Goal: Task Accomplishment & Management: Manage account settings

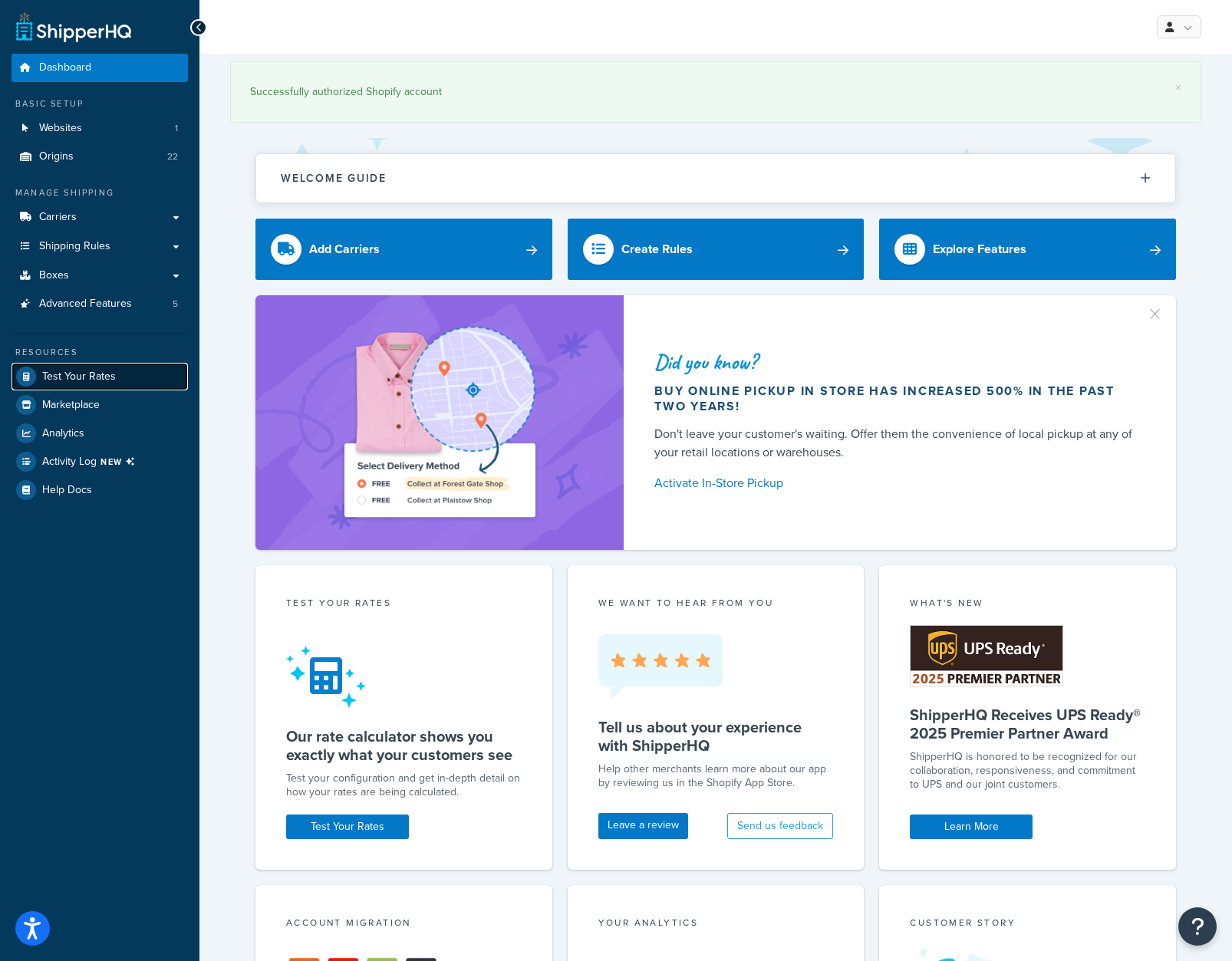
click at [80, 375] on span "Test Your Rates" at bounding box center [79, 377] width 74 height 13
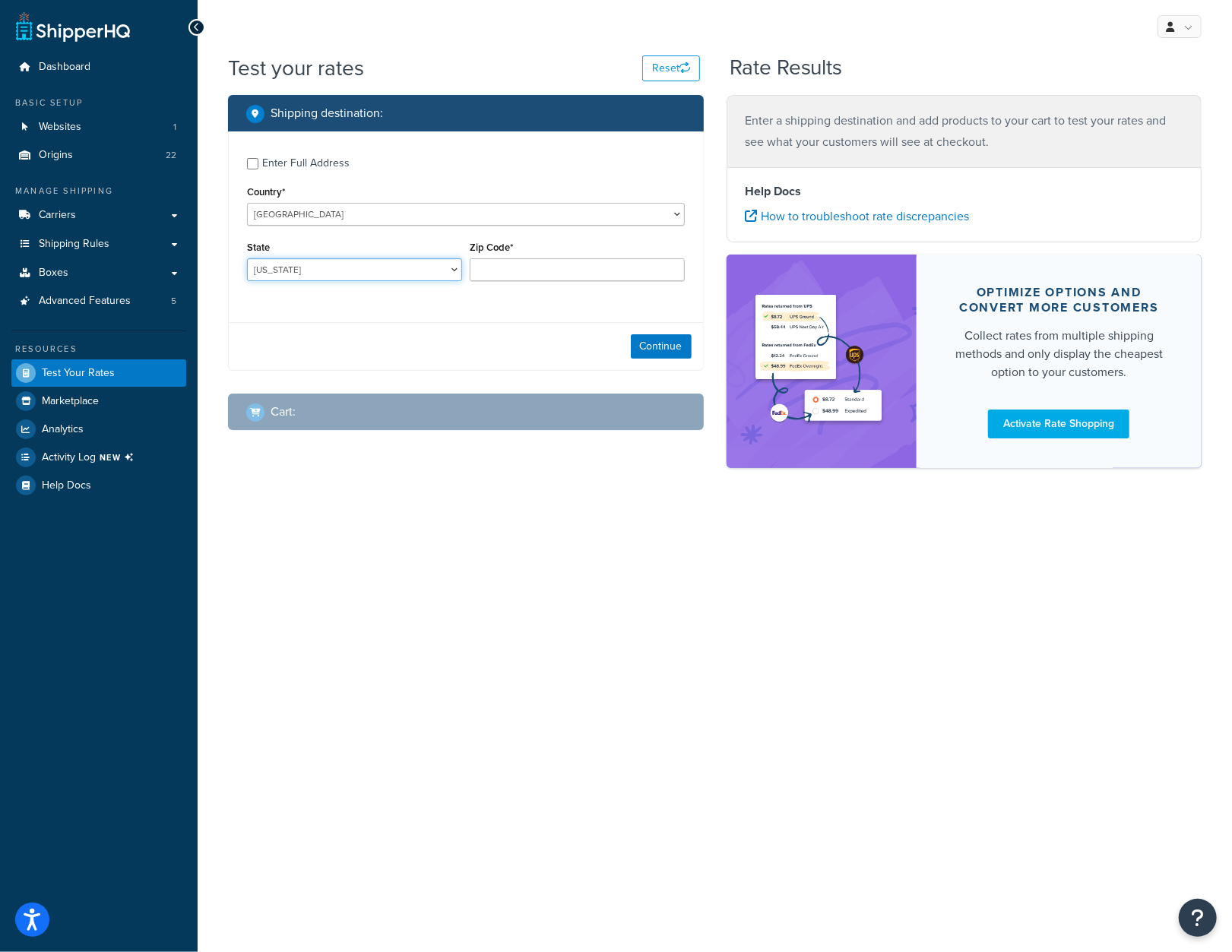
click at [455, 271] on select "Alabama Alaska American Samoa Arizona Arkansas Armed Forces Americas Armed Forc…" at bounding box center [355, 270] width 215 height 23
select select "NY"
click at [247, 259] on select "Alabama Alaska American Samoa Arizona Arkansas Armed Forces Americas Armed Forc…" at bounding box center [355, 270] width 215 height 23
click at [504, 273] on input "Zip Code*" at bounding box center [577, 270] width 215 height 23
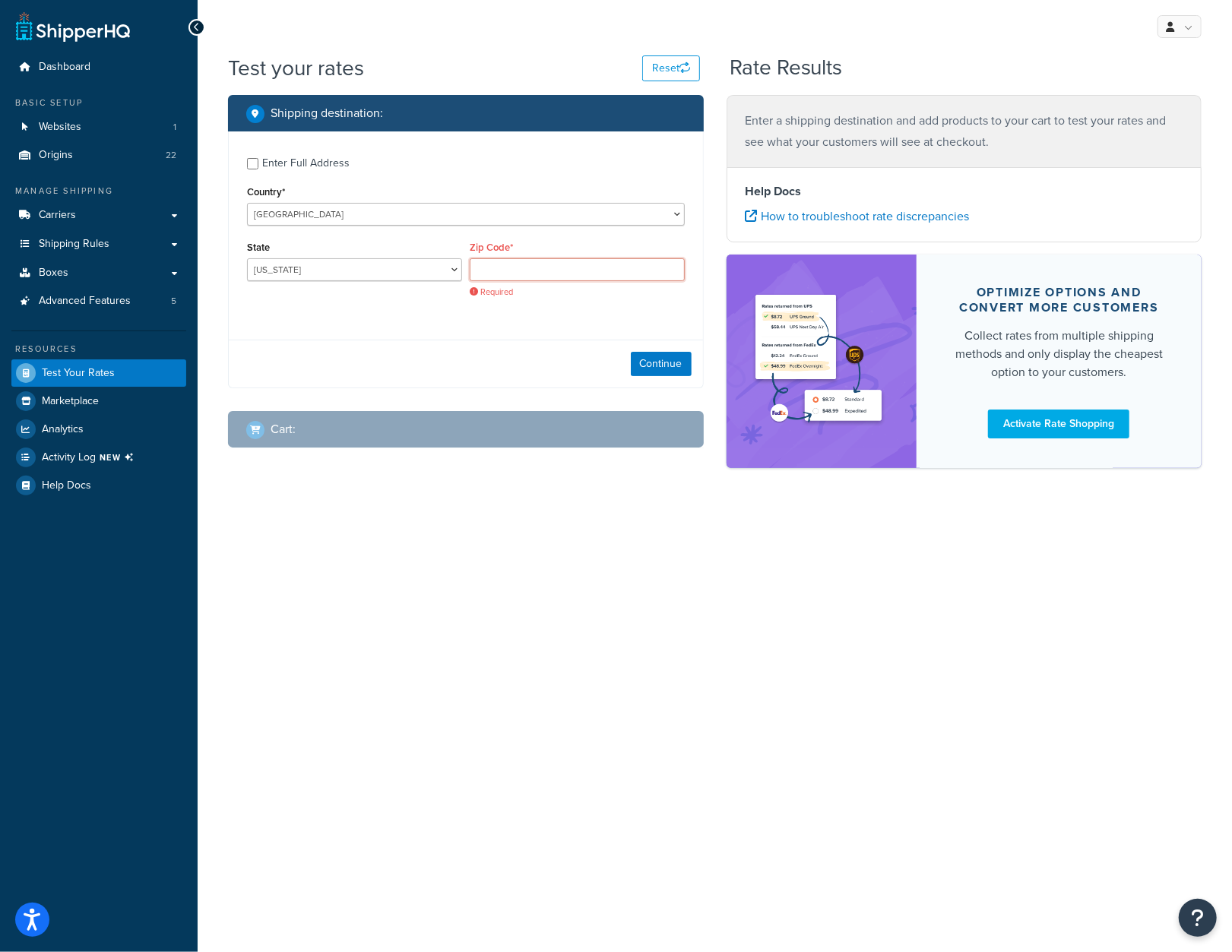
click at [512, 270] on input "Zip Code*" at bounding box center [577, 270] width 215 height 23
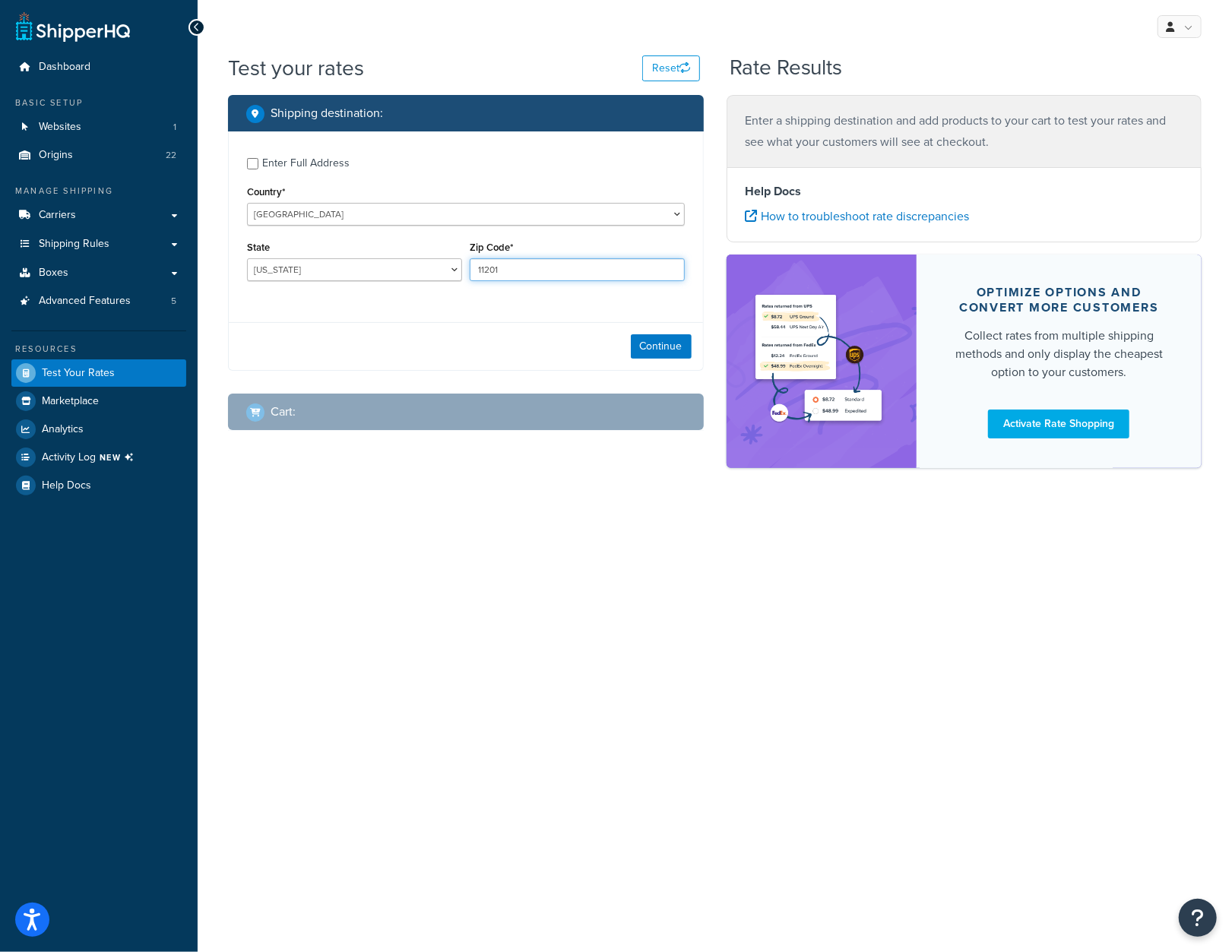
type input "11201"
click at [434, 702] on div "My Profile Billing Global Settings Contact Us Logout Test your rates Reset Rate…" at bounding box center [715, 476] width 1035 height 952
click at [666, 346] on button "Continue" at bounding box center [661, 346] width 61 height 24
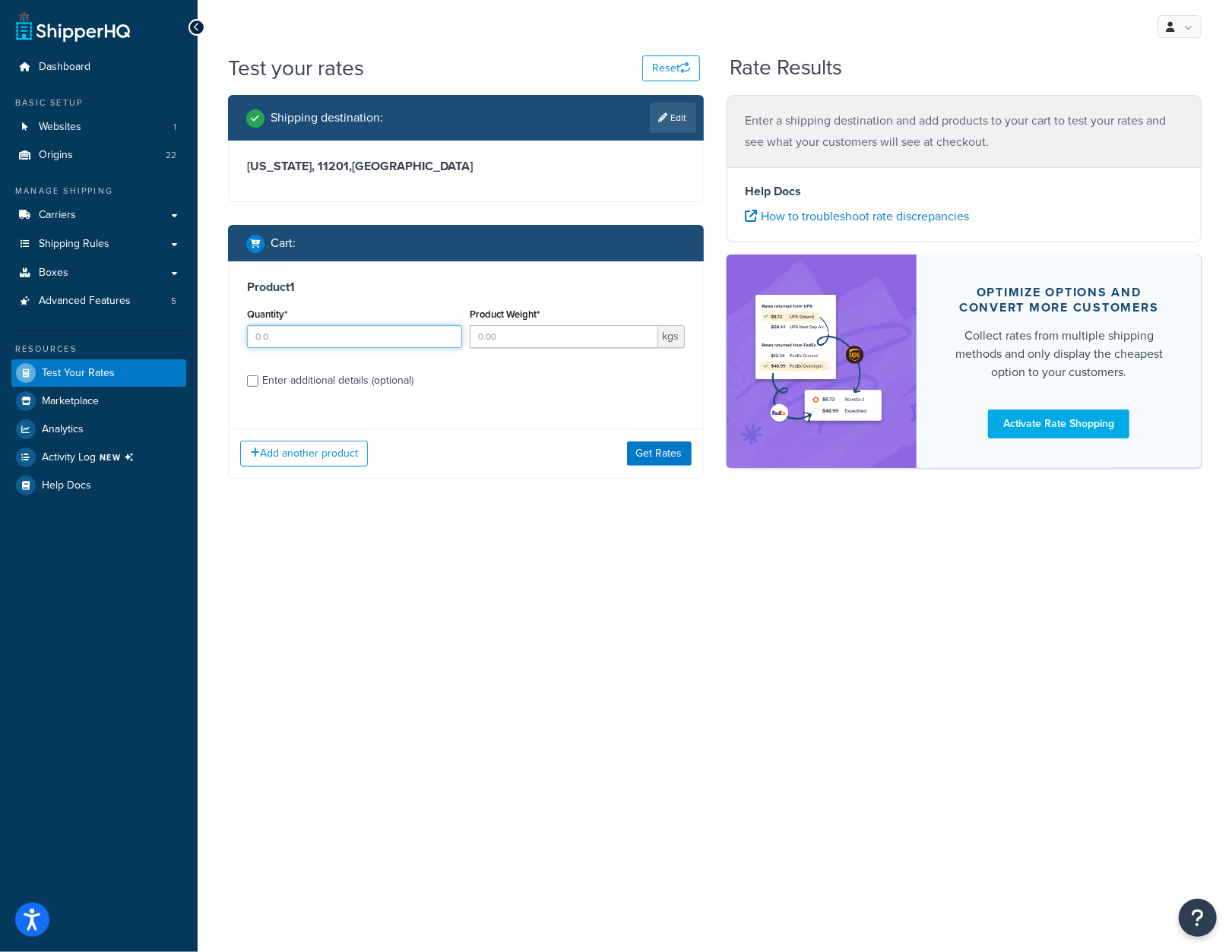
click at [310, 339] on input "Quantity*" at bounding box center [355, 337] width 215 height 23
type input "1"
click at [600, 338] on input "Product Weight*" at bounding box center [564, 337] width 189 height 23
type input "0.8"
click at [681, 637] on div "My Profile Billing Global Settings Contact Us Logout Test your rates Reset Rate…" at bounding box center [715, 476] width 1035 height 952
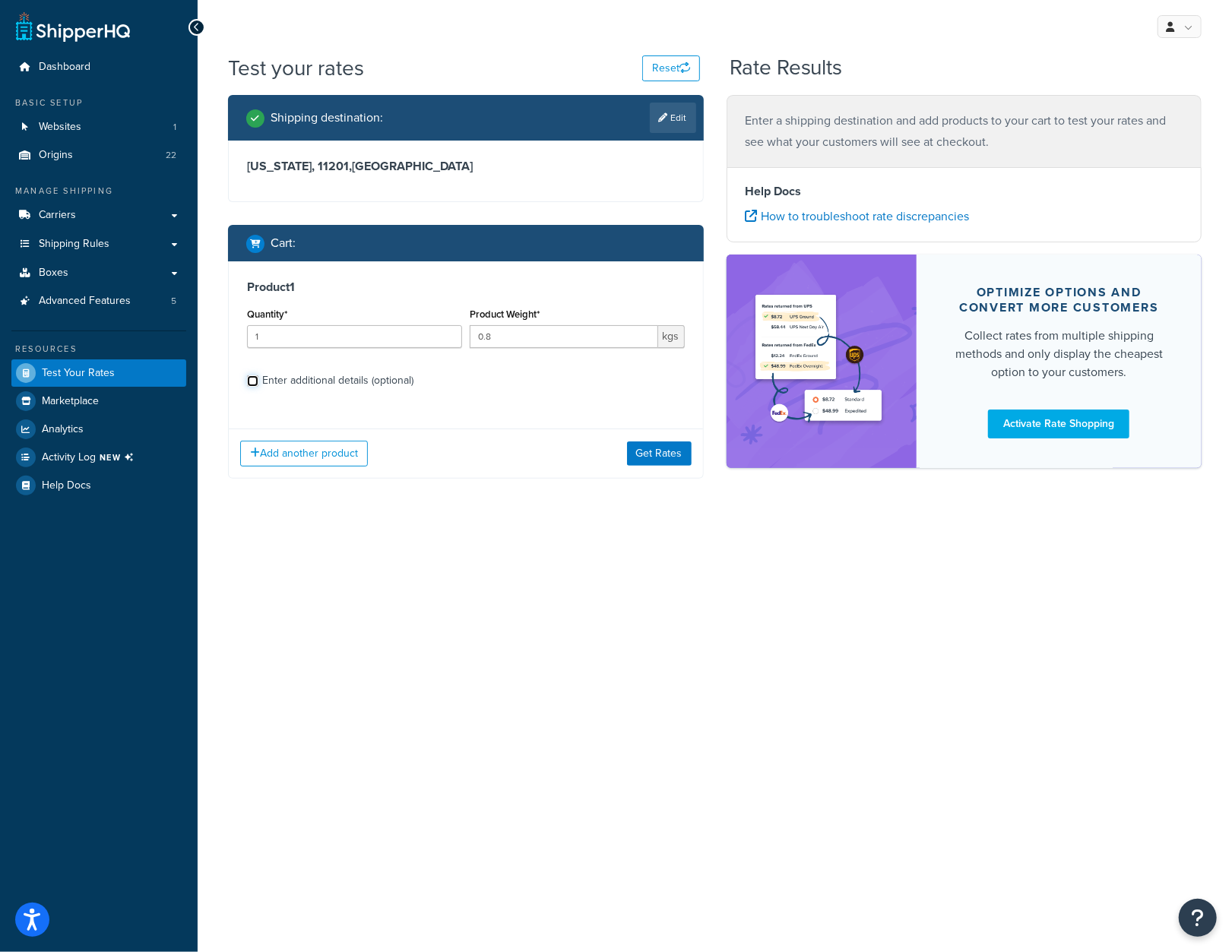
click at [253, 385] on input "Enter additional details (optional)" at bounding box center [253, 381] width 12 height 12
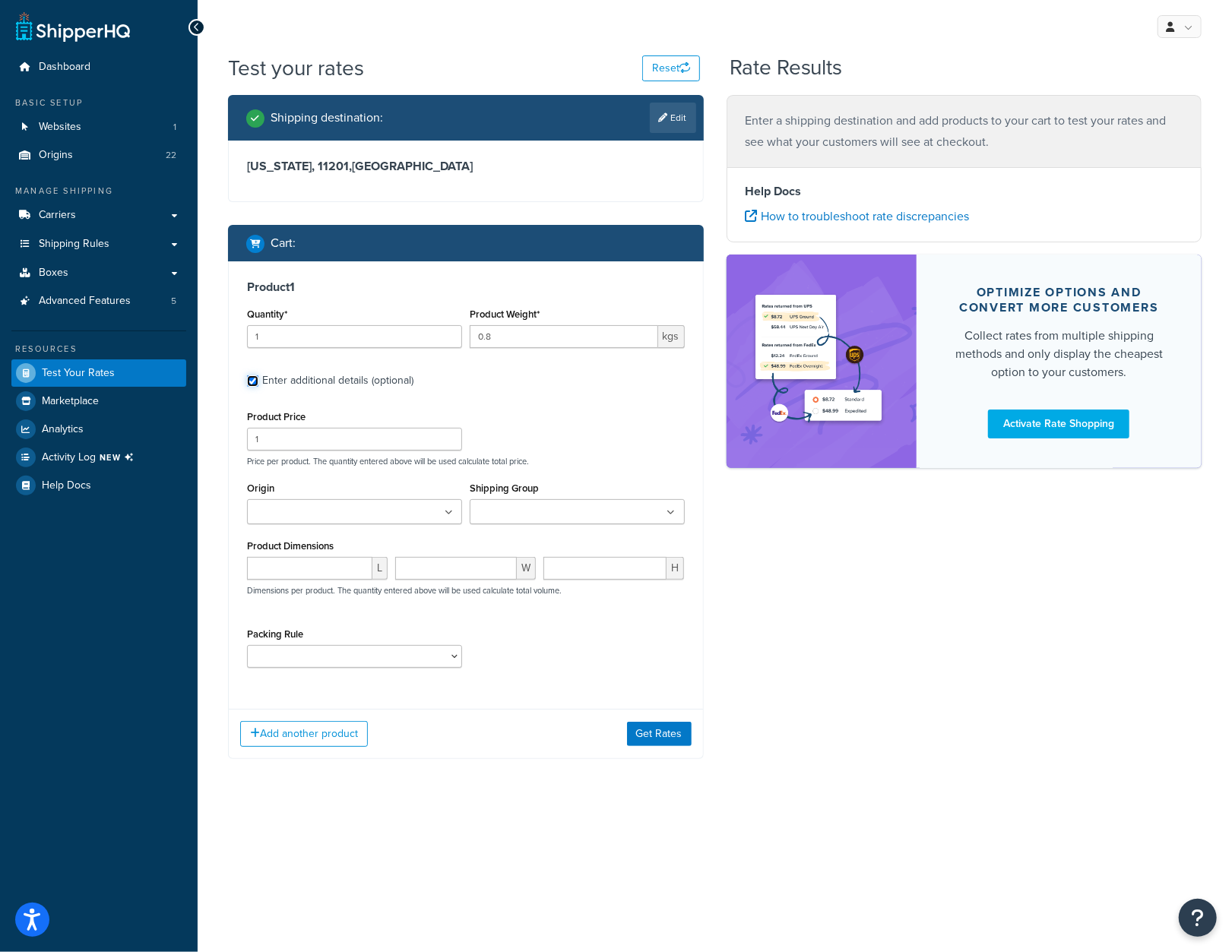
click at [253, 385] on input "Enter additional details (optional)" at bounding box center [253, 381] width 12 height 12
checkbox input "false"
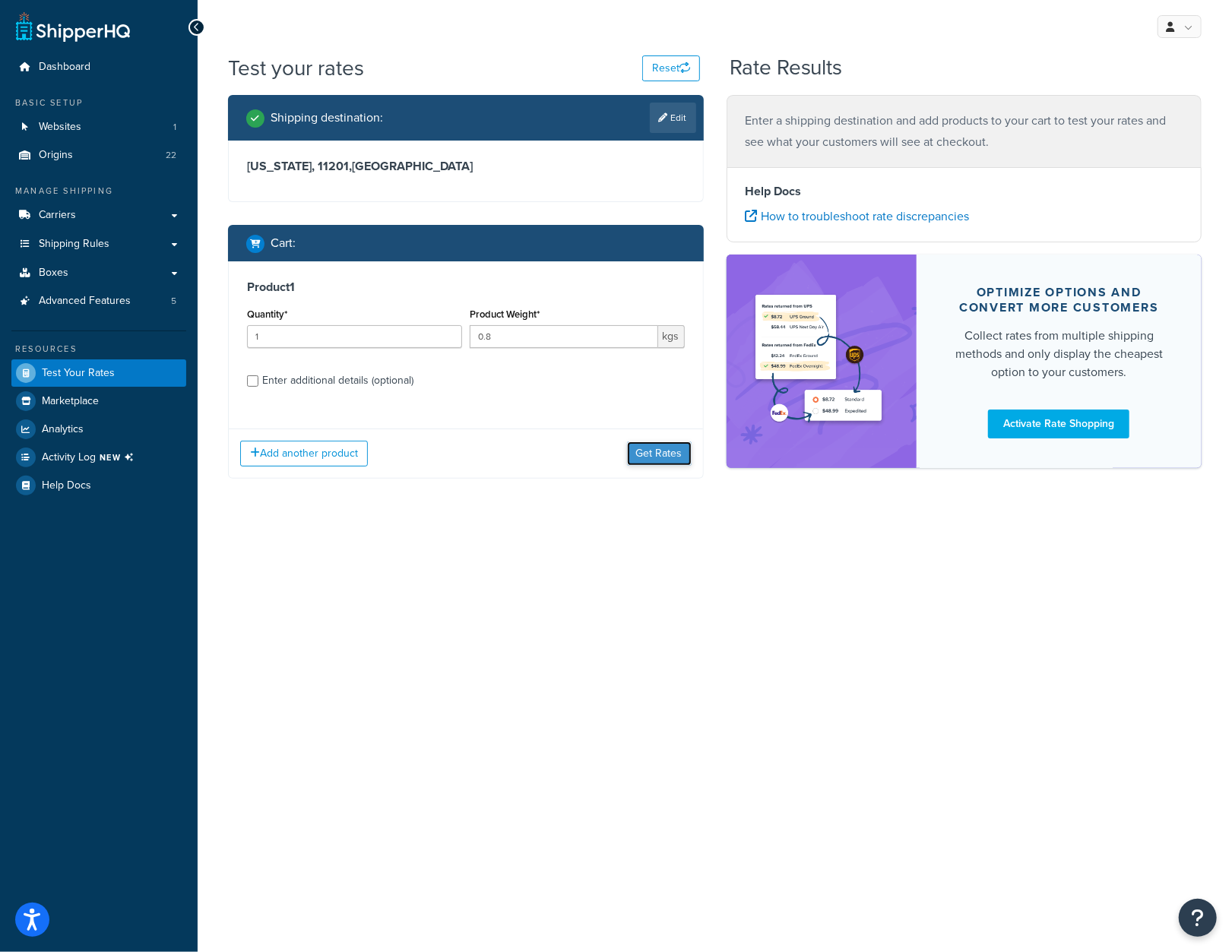
click at [651, 459] on button "Get Rates" at bounding box center [659, 453] width 64 height 24
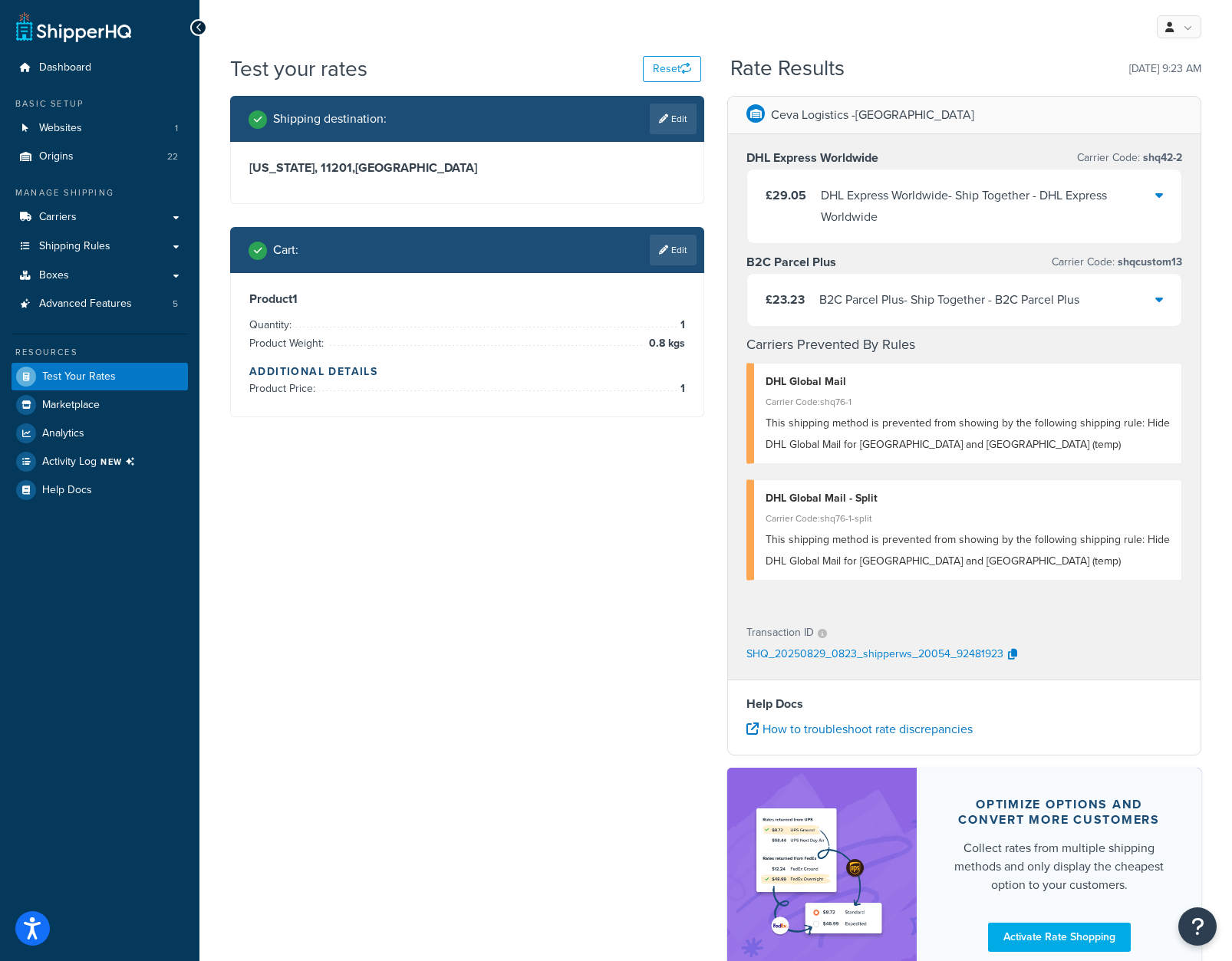
click at [474, 842] on div "Shipping destination : Edit New York, 11201 , United States Cart : Edit Product…" at bounding box center [716, 547] width 994 height 901
click at [444, 585] on div "Shipping destination : Edit New York, 11201 , United States Cart : Edit Product…" at bounding box center [716, 547] width 994 height 901
click at [568, 638] on div "Shipping destination : Edit New York, 11201 , United States Cart : Edit Product…" at bounding box center [716, 547] width 994 height 901
click at [902, 730] on link "How to troubleshoot rate discrepancies" at bounding box center [859, 729] width 226 height 17
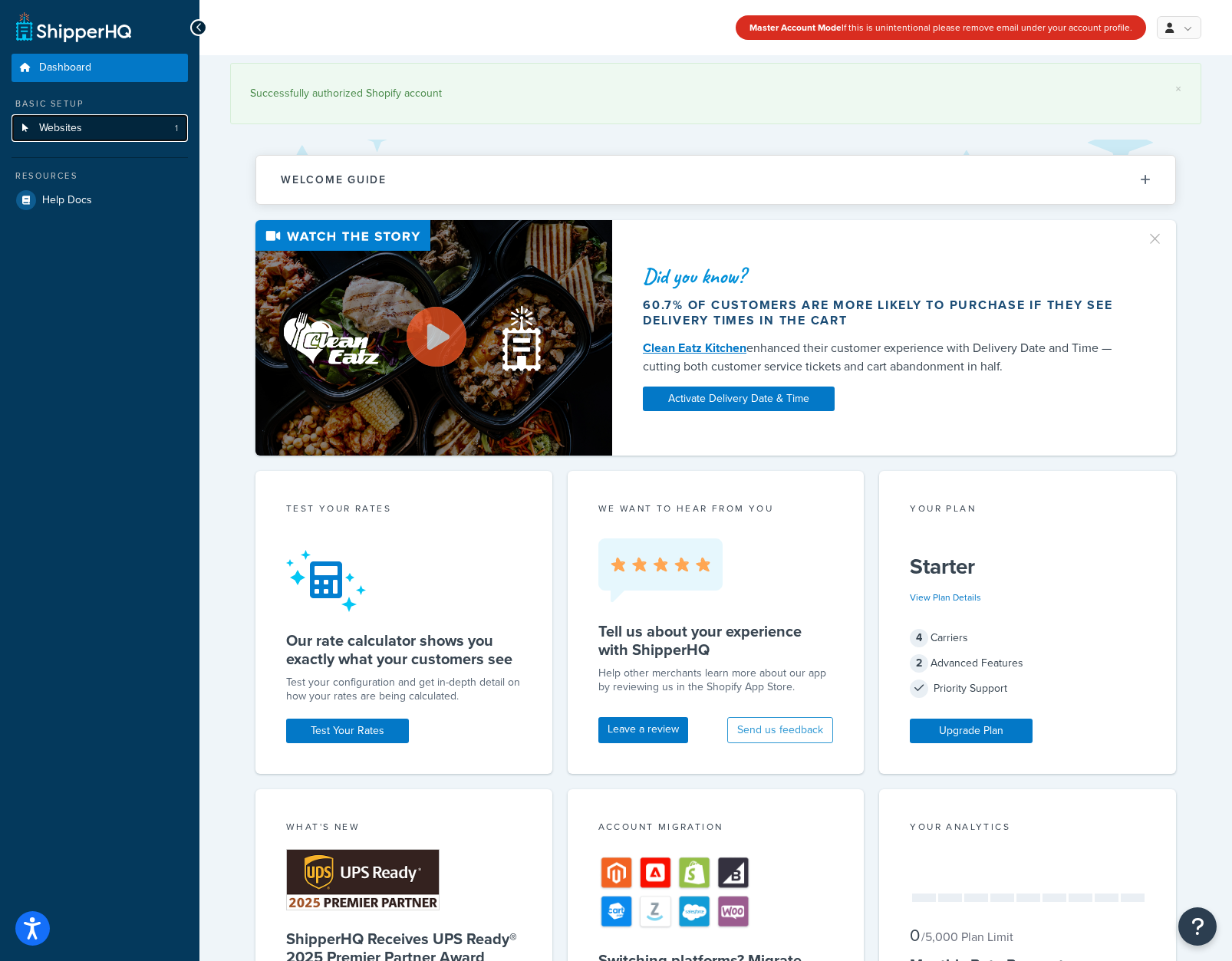
click at [103, 133] on link "Websites 1" at bounding box center [100, 128] width 177 height 28
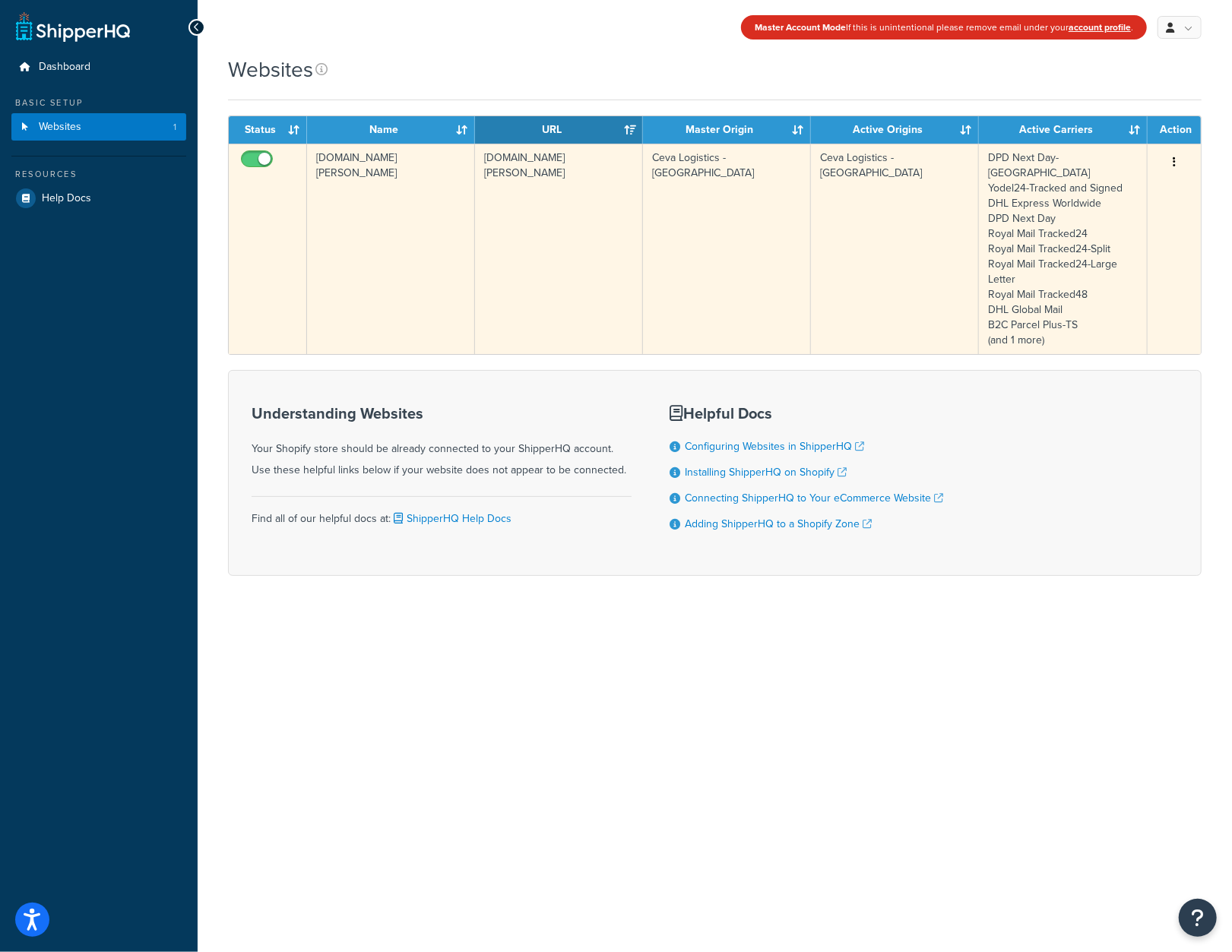
click at [716, 245] on td "Ceva Logistics -Split" at bounding box center [727, 248] width 168 height 211
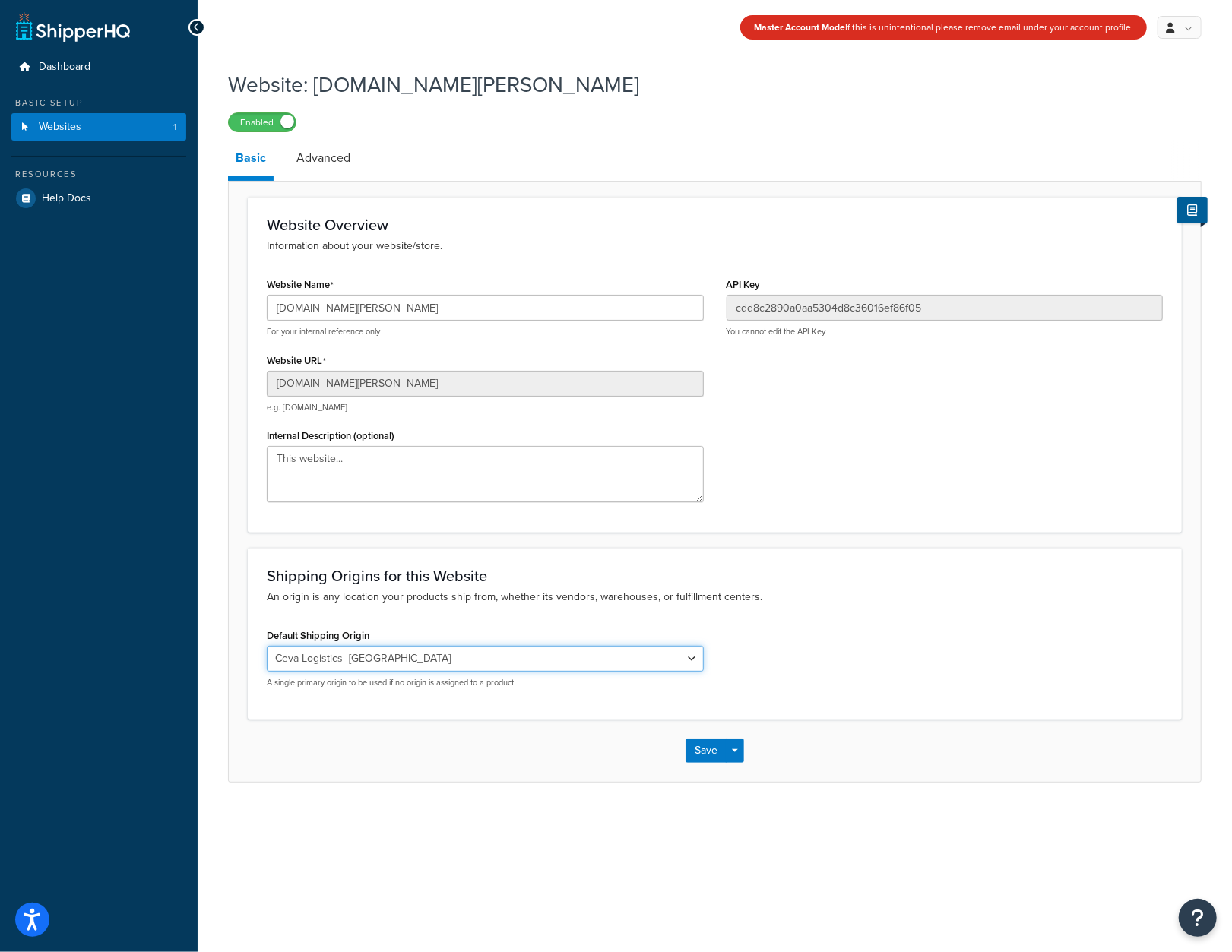
click at [693, 659] on select "Ceva Logistics Print-on-demand Ceva Logistics -Split Print-on-demand - Split Ce…" at bounding box center [485, 659] width 437 height 26
select select "166292"
click at [266, 646] on select "Ceva Logistics Print-on-demand Ceva Logistics -Split Print-on-demand - Split Ce…" at bounding box center [485, 659] width 437 height 26
click at [707, 753] on button "Save" at bounding box center [706, 750] width 41 height 24
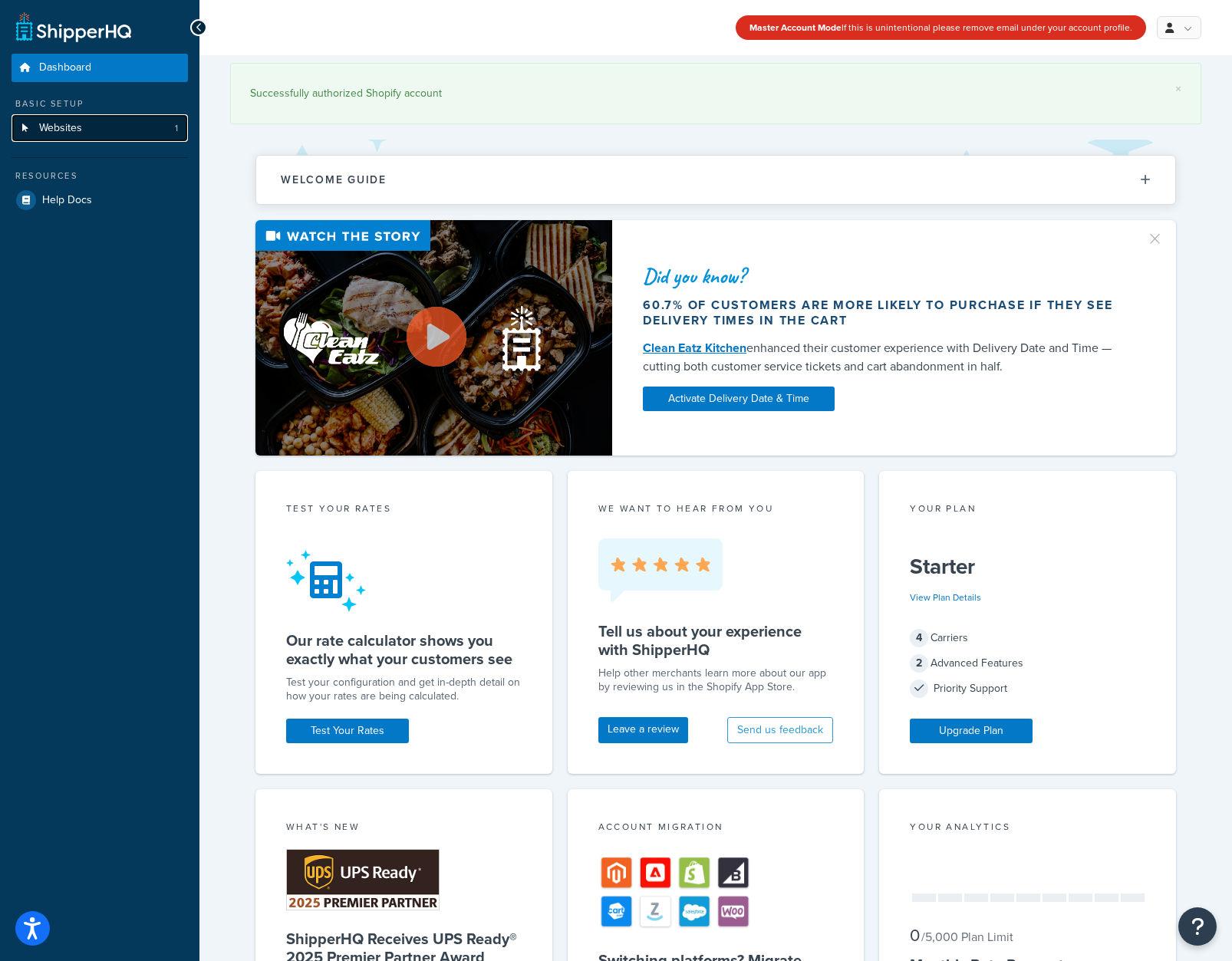
click at [55, 125] on span "Websites" at bounding box center [60, 128] width 43 height 13
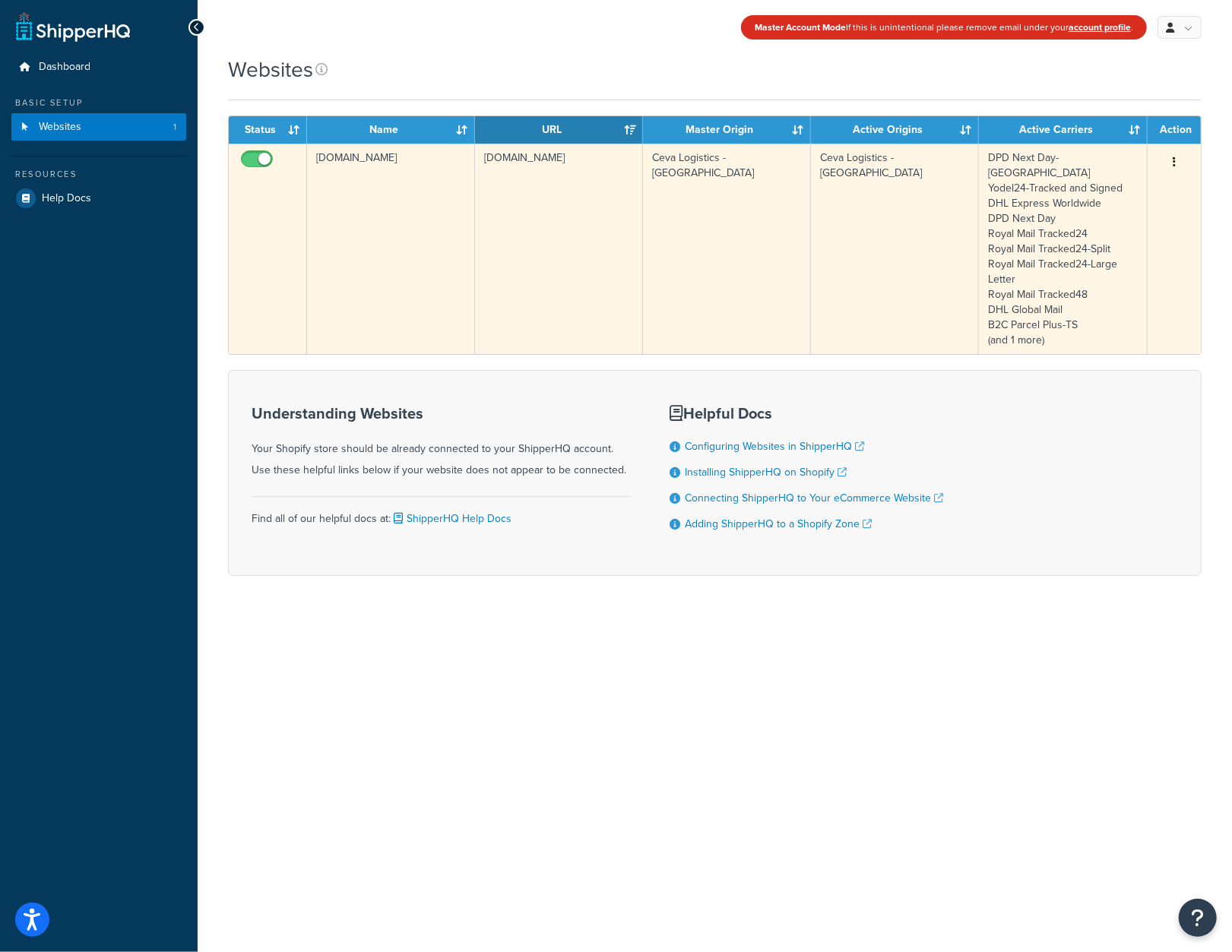
click at [572, 238] on td "david-sylvian-uk.myshopify.com" at bounding box center [559, 248] width 168 height 211
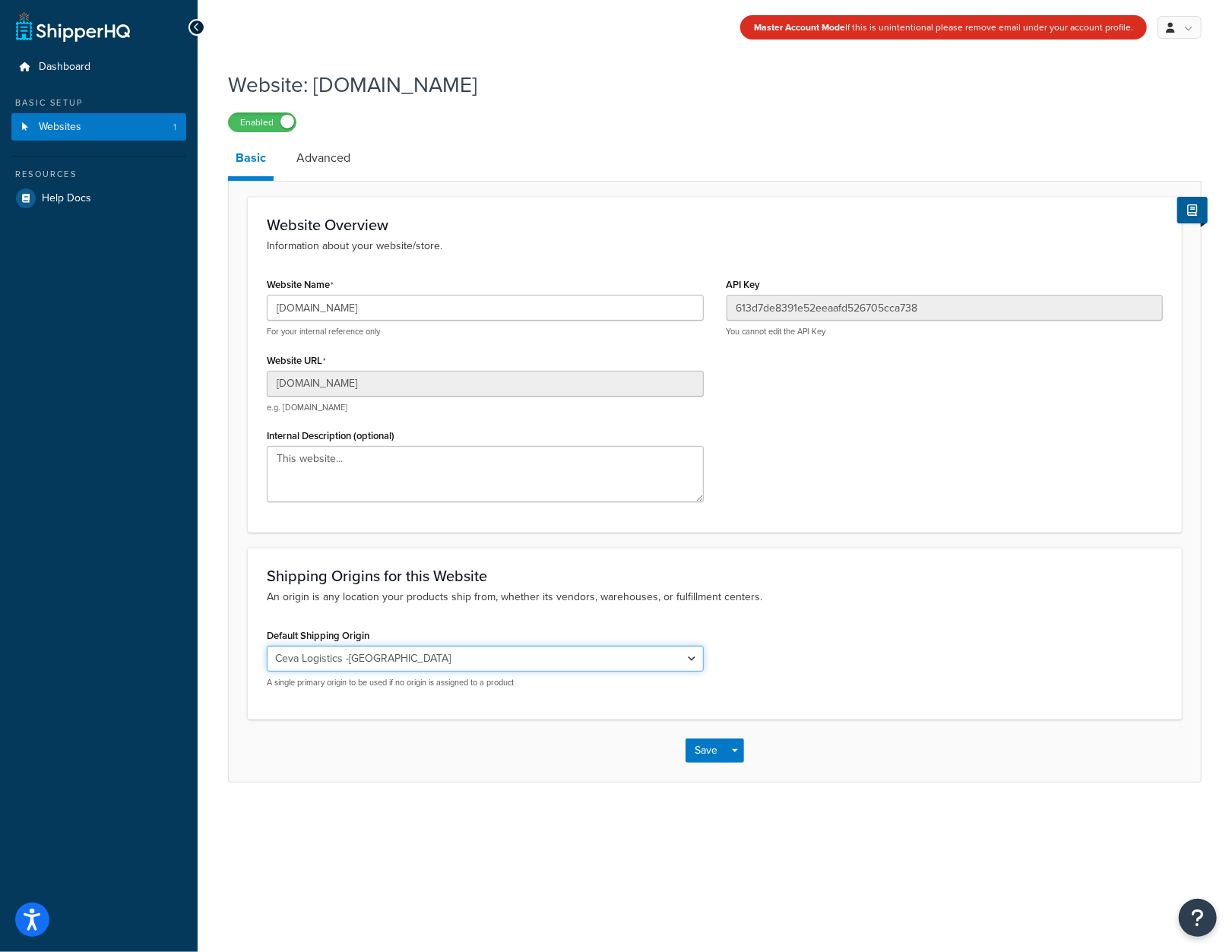
click at [689, 660] on select "Ceva Logistics Print-on-demand Ceva Logistics -Split Print-on-demand - Split Ce…" at bounding box center [485, 659] width 437 height 26
select select "166292"
click at [266, 646] on select "Ceva Logistics Print-on-demand Ceva Logistics -Split Print-on-demand - Split Ce…" at bounding box center [485, 659] width 437 height 26
click at [709, 752] on button "Save" at bounding box center [706, 750] width 41 height 24
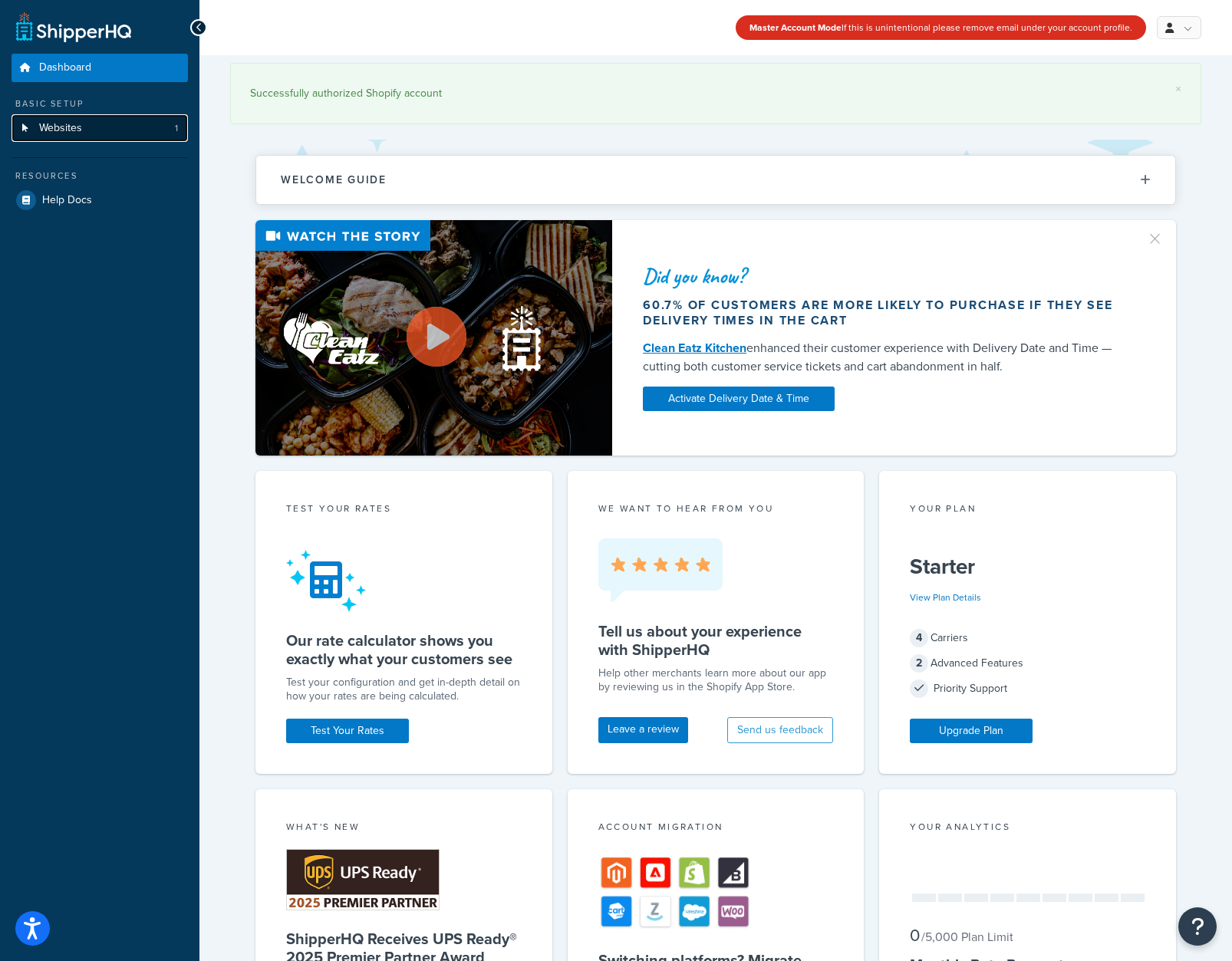
click at [63, 126] on span "Websites" at bounding box center [60, 128] width 43 height 13
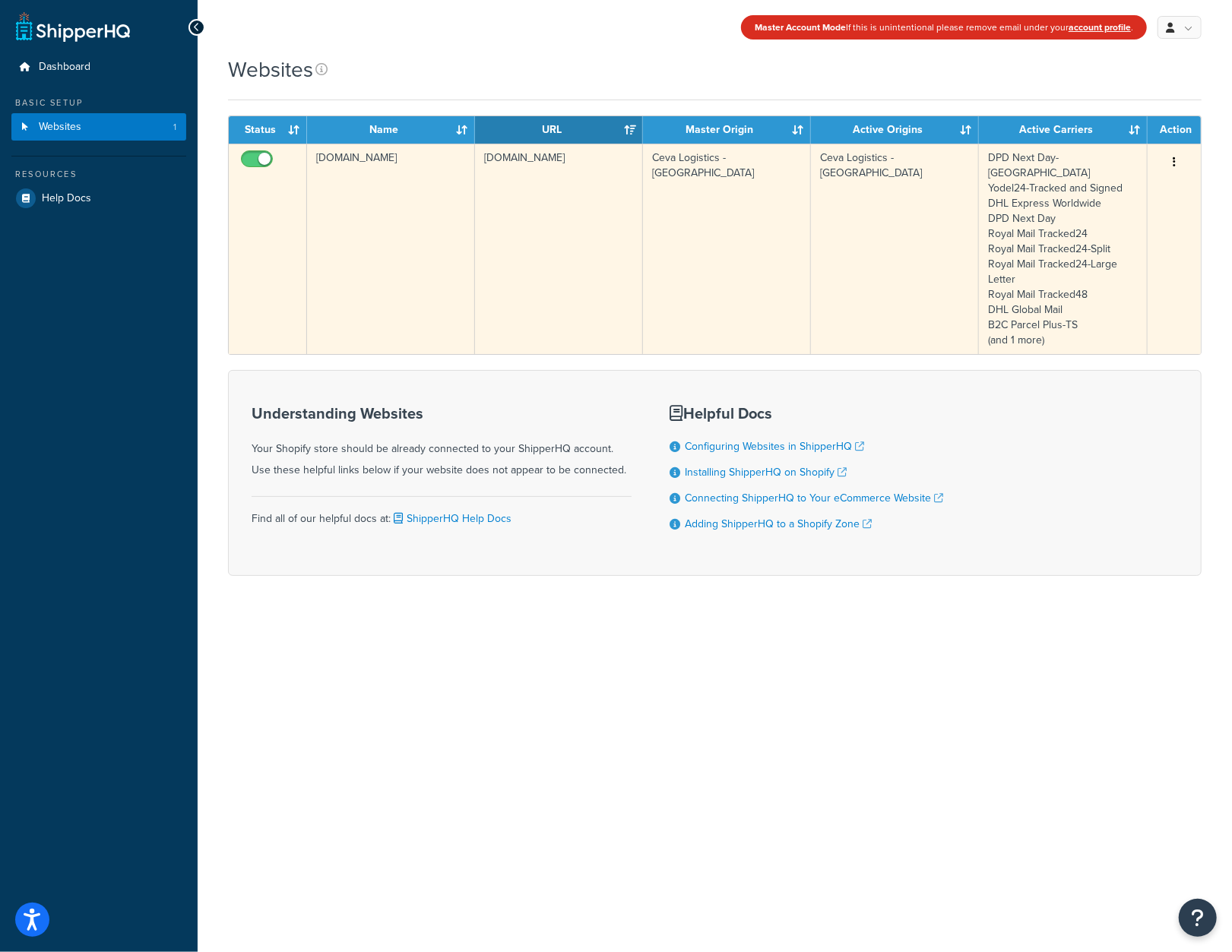
click at [547, 229] on td "[DOMAIN_NAME]" at bounding box center [559, 248] width 168 height 211
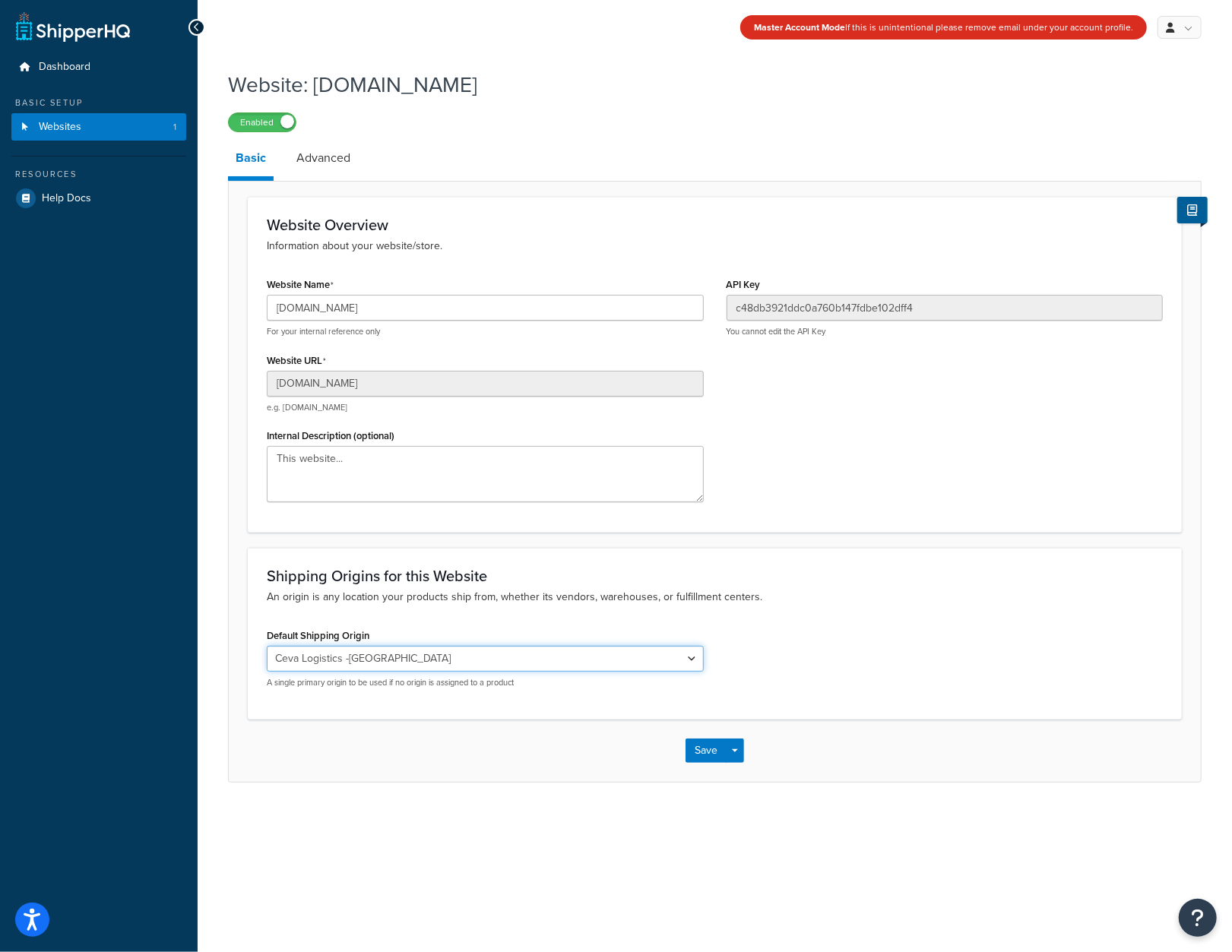
click at [693, 659] on select "Ceva Logistics Print-on-demand Ceva Logistics -Split Print-on-demand - Split Ce…" at bounding box center [485, 659] width 437 height 26
select select "169431"
click at [266, 646] on select "Ceva Logistics Print-on-demand Ceva Logistics -Split Print-on-demand - Split Ce…" at bounding box center [485, 659] width 437 height 26
click at [704, 755] on button "Save" at bounding box center [706, 750] width 41 height 24
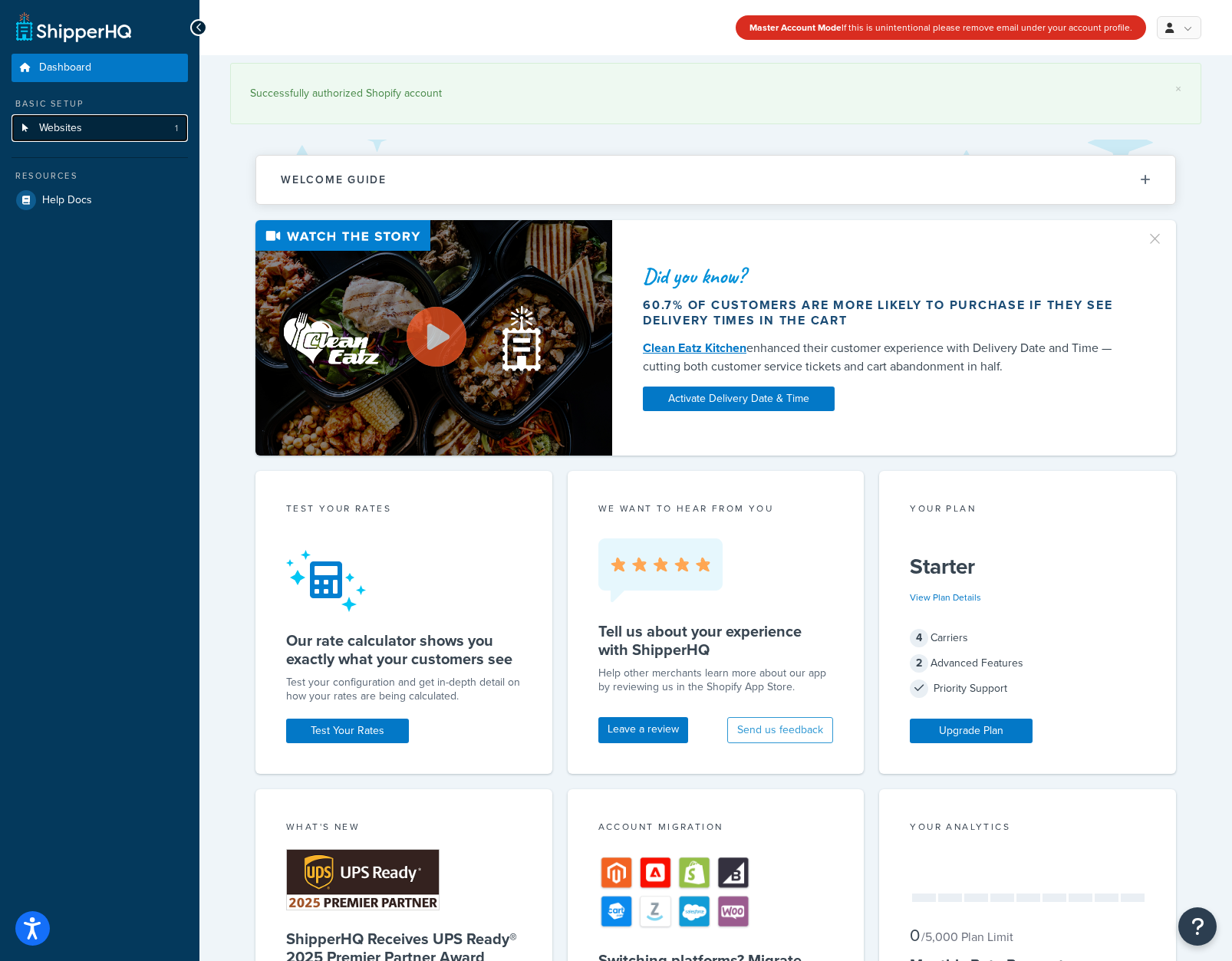
click at [81, 129] on span "Websites" at bounding box center [60, 128] width 43 height 13
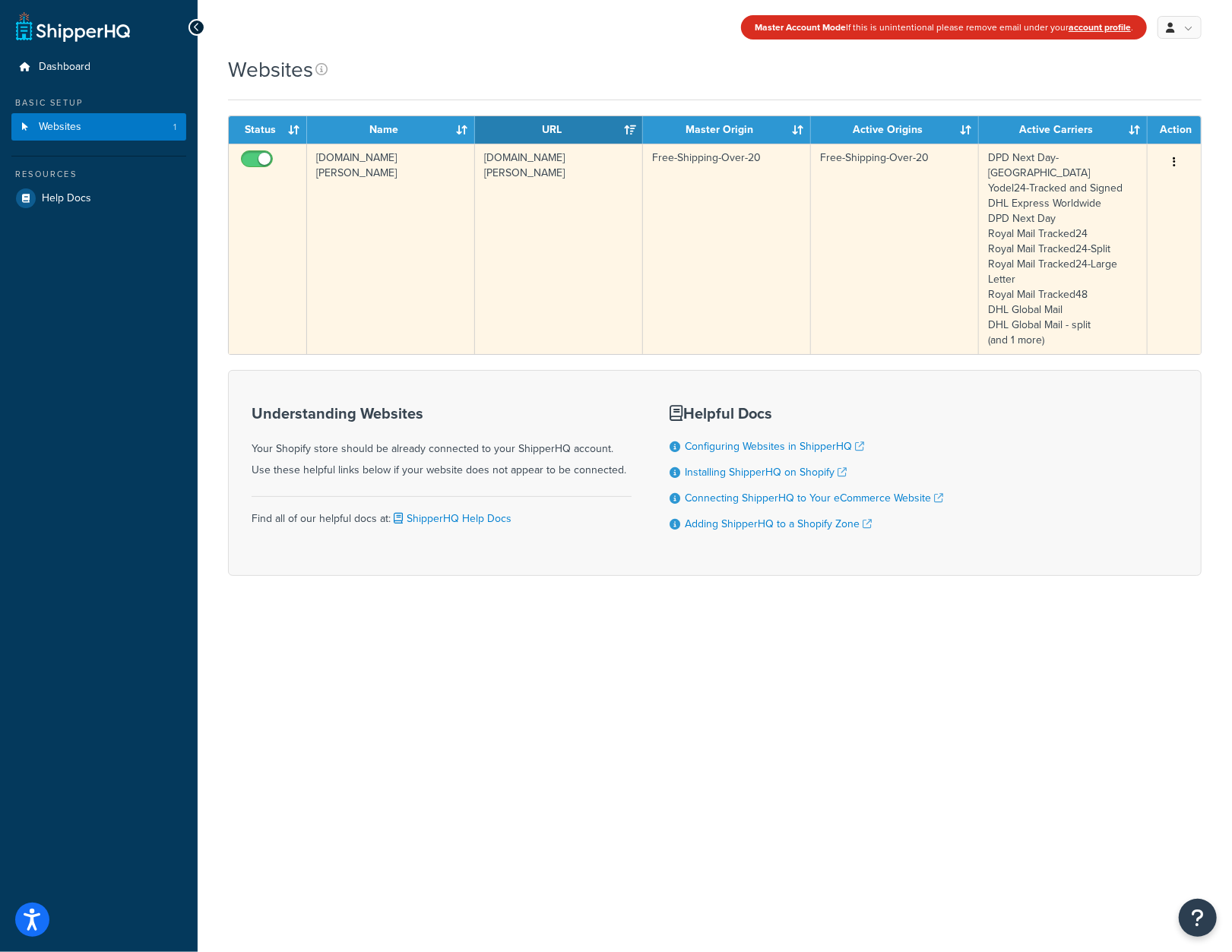
click at [415, 265] on td "[DOMAIN_NAME][PERSON_NAME]" at bounding box center [390, 248] width 168 height 211
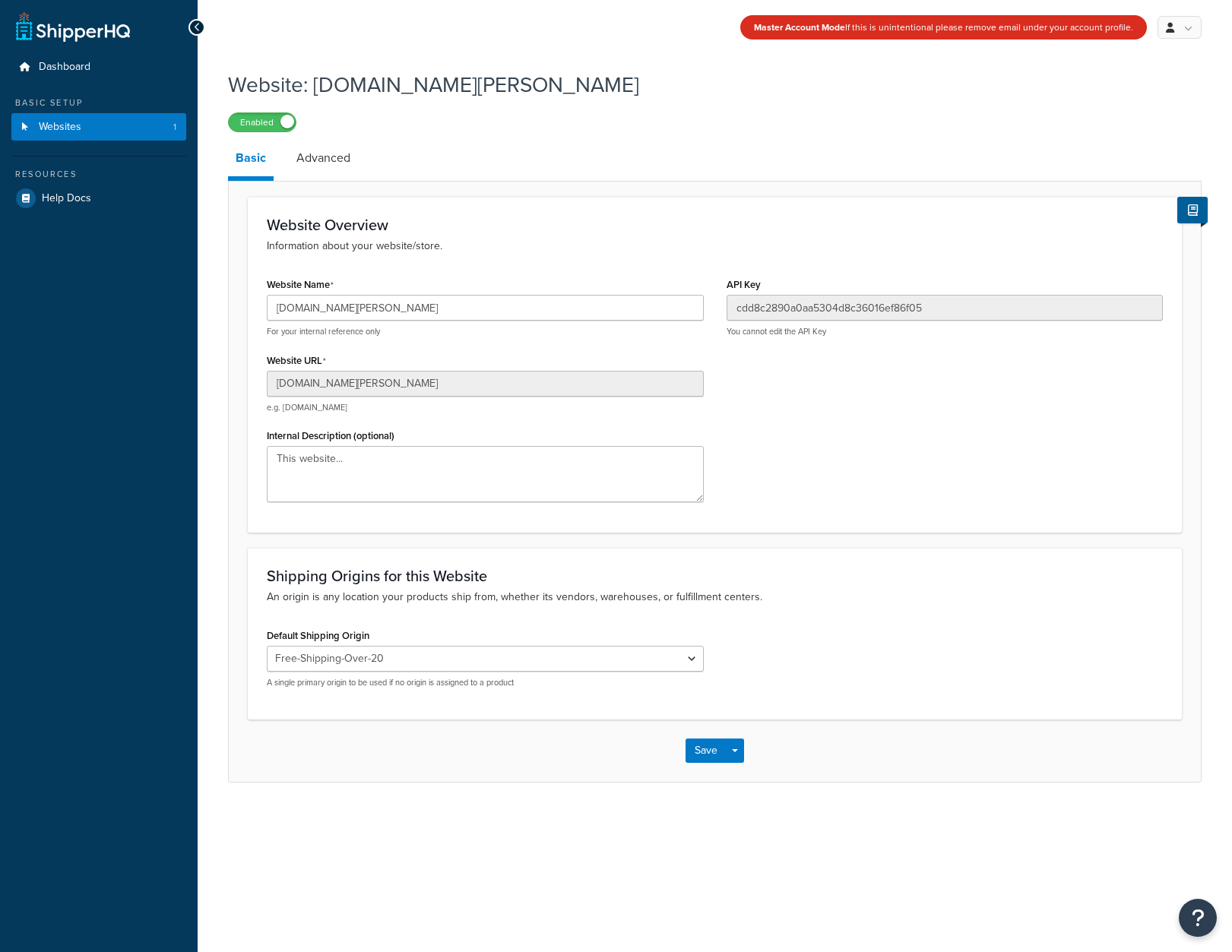
select select "166292"
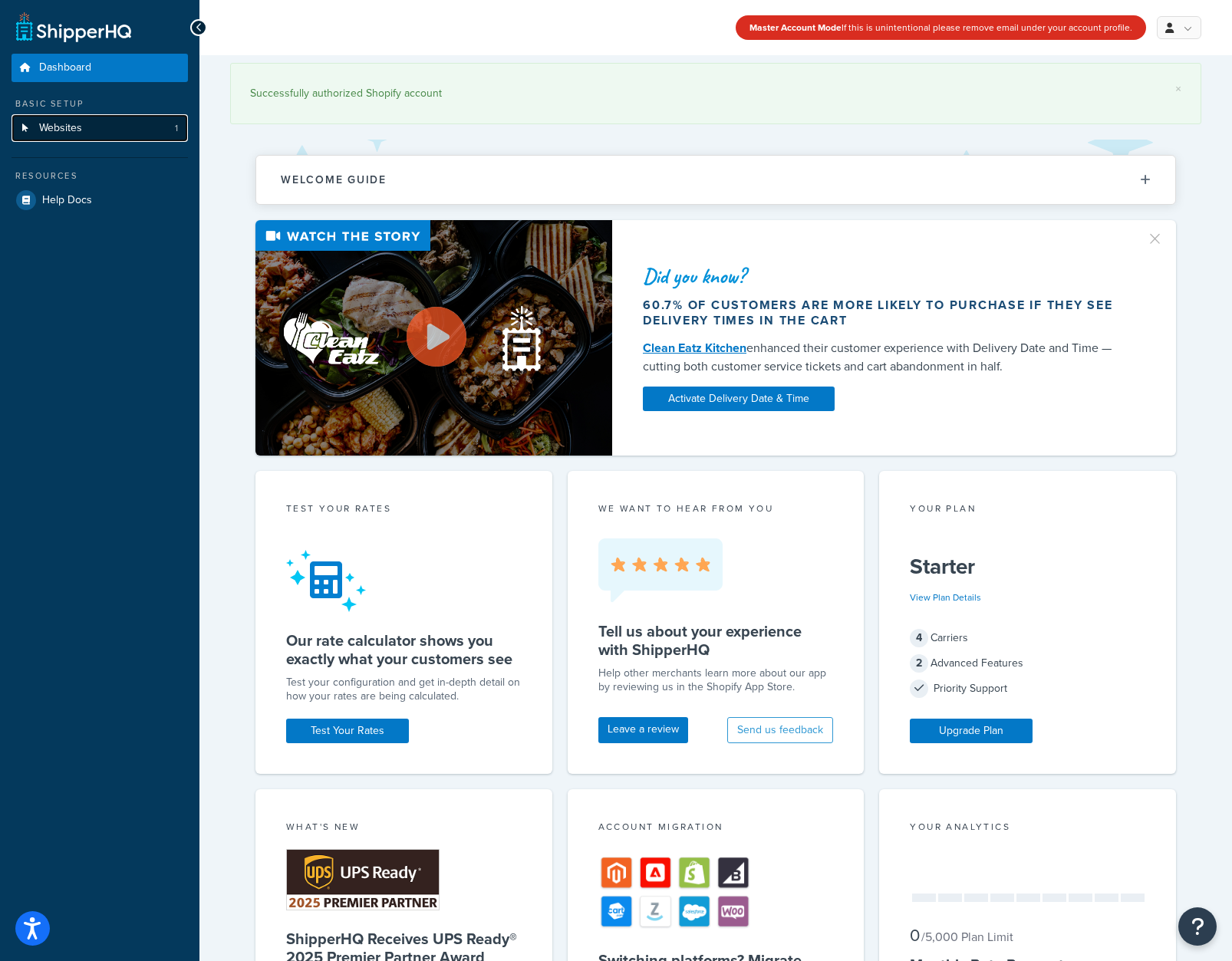
click at [109, 136] on link "Websites 1" at bounding box center [100, 128] width 177 height 28
